Goal: Task Accomplishment & Management: Complete application form

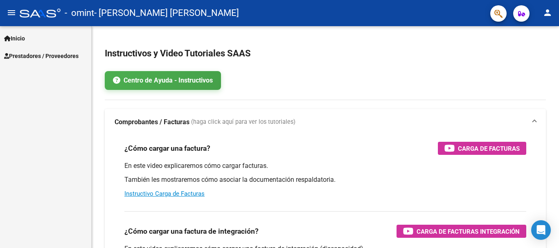
scroll to position [43, 0]
click at [45, 54] on span "Prestadores / Proveedores" at bounding box center [41, 56] width 75 height 9
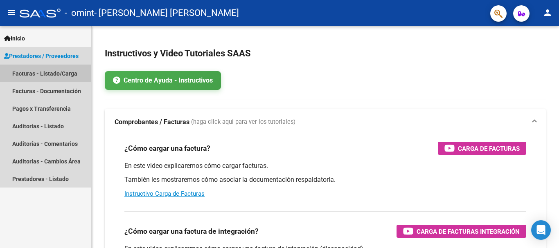
click at [56, 75] on link "Facturas - Listado/Carga" at bounding box center [45, 74] width 91 height 18
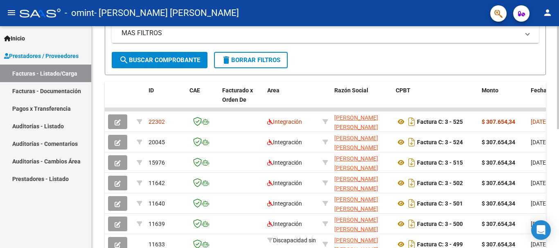
scroll to position [205, 0]
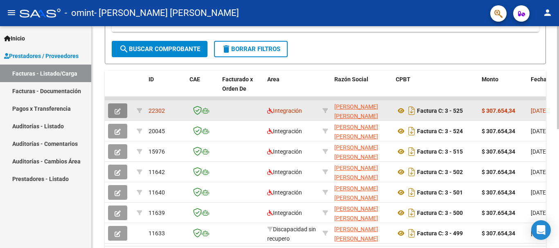
click at [121, 110] on button "button" at bounding box center [117, 111] width 19 height 15
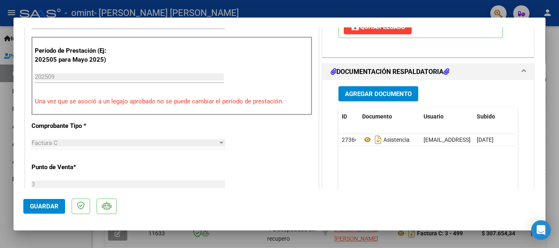
click at [551, 41] on div at bounding box center [279, 124] width 559 height 248
type input "$ 0,00"
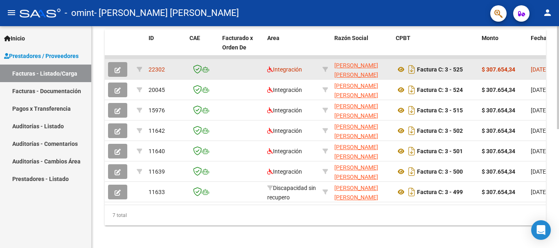
scroll to position [256, 0]
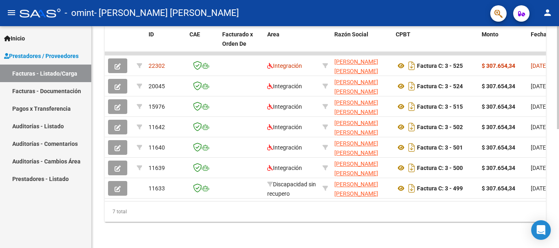
drag, startPoint x: 209, startPoint y: 195, endPoint x: 286, endPoint y: 202, distance: 77.3
type textarea "7 total"
click at [297, 203] on div "ID CAE Facturado x Orden De Area Razón Social CPBT Monto Fecha Cpbt Días desde …" at bounding box center [325, 124] width 441 height 196
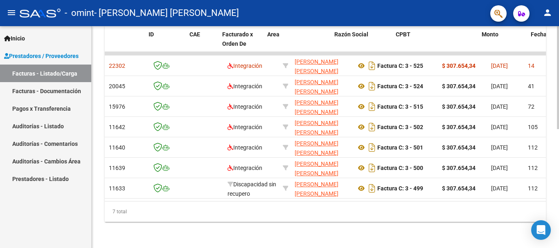
scroll to position [0, 0]
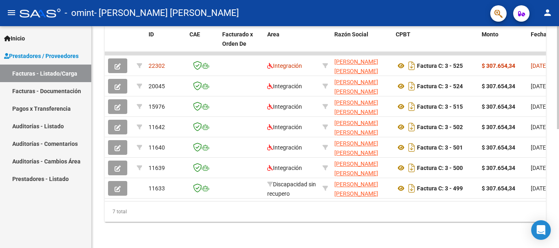
click at [105, 238] on div "Video tutorial PRESTADORES -> Listado de CPBTs Emitidos por Prestadores / Prove…" at bounding box center [325, 12] width 467 height 472
